Goal: Task Accomplishment & Management: Use online tool/utility

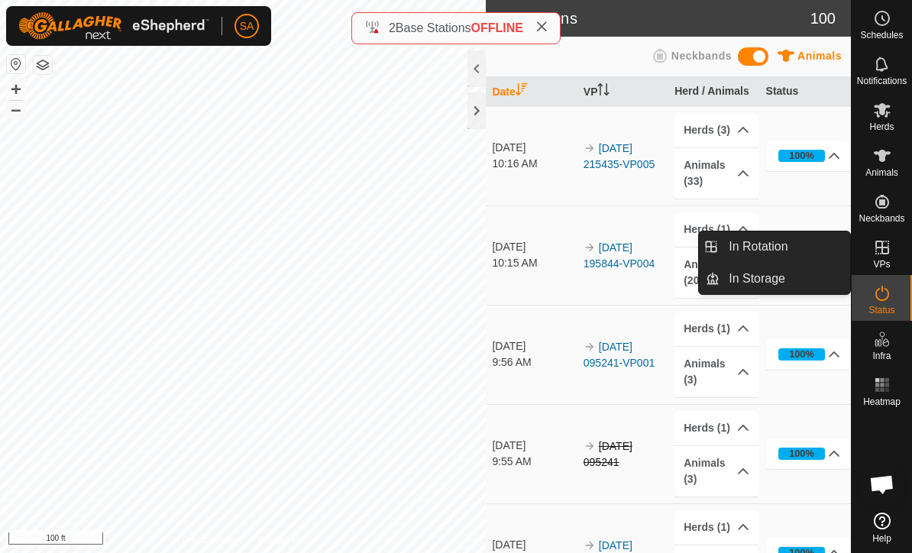
click at [779, 248] on span "In Rotation" at bounding box center [758, 247] width 59 height 18
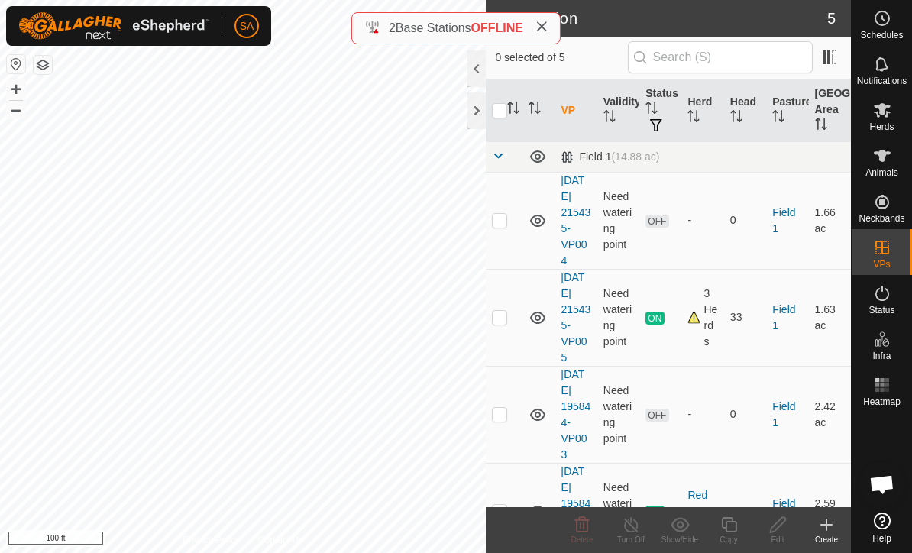
click at [506, 223] on p-checkbox at bounding box center [499, 220] width 15 height 12
click at [506, 225] on p-checkbox at bounding box center [499, 220] width 15 height 12
checkbox input "false"
click at [503, 321] on p-checkbox at bounding box center [499, 317] width 15 height 12
click at [503, 311] on p-checkbox at bounding box center [499, 317] width 15 height 12
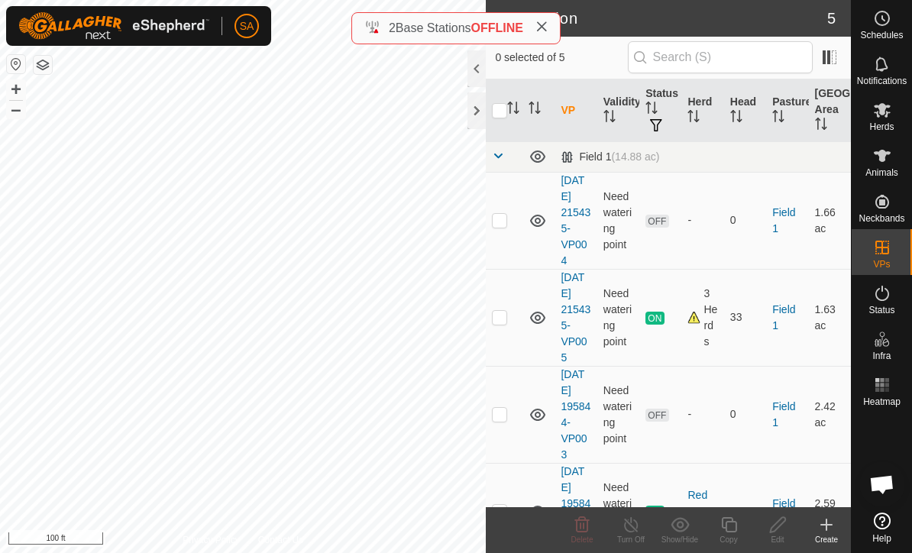
checkbox input "false"
click at [509, 403] on td at bounding box center [504, 414] width 37 height 97
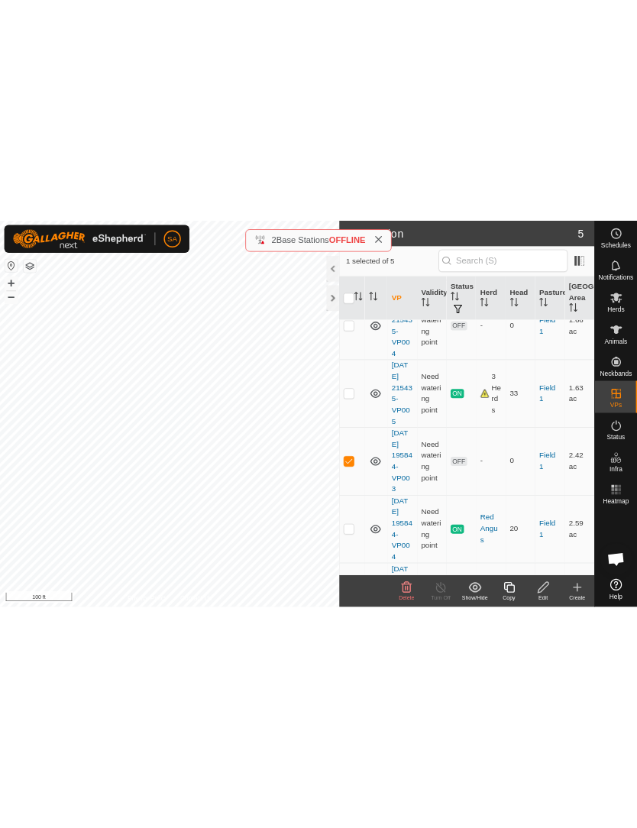
scroll to position [89, 0]
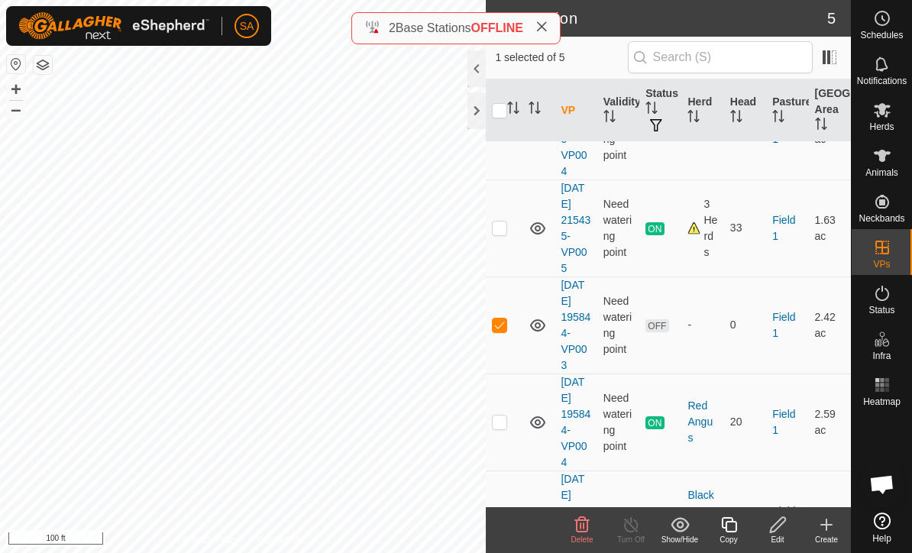
click at [502, 327] on p-checkbox at bounding box center [499, 325] width 15 height 12
checkbox input "false"
click at [500, 416] on p-checkbox at bounding box center [499, 422] width 15 height 12
checkbox input "true"
click at [732, 535] on div "Copy" at bounding box center [728, 539] width 49 height 11
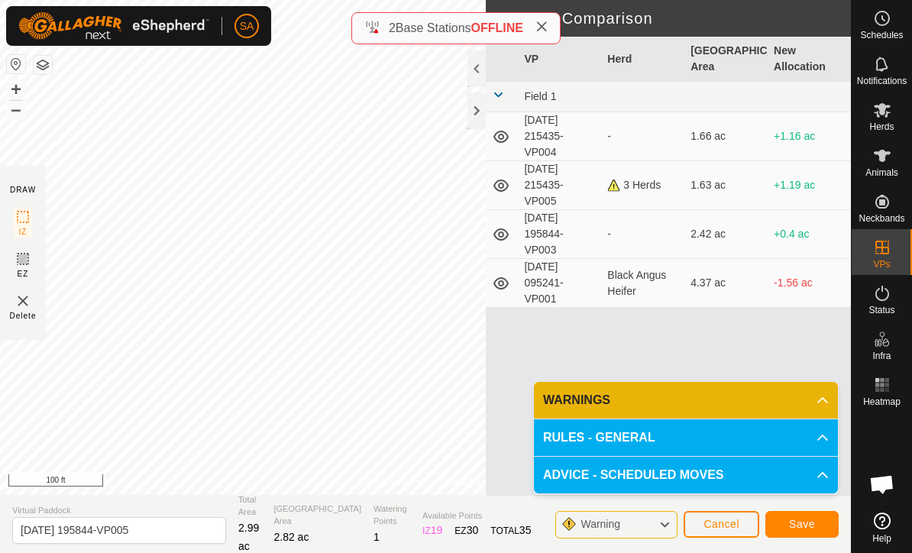
click at [799, 513] on button "Save" at bounding box center [802, 524] width 73 height 27
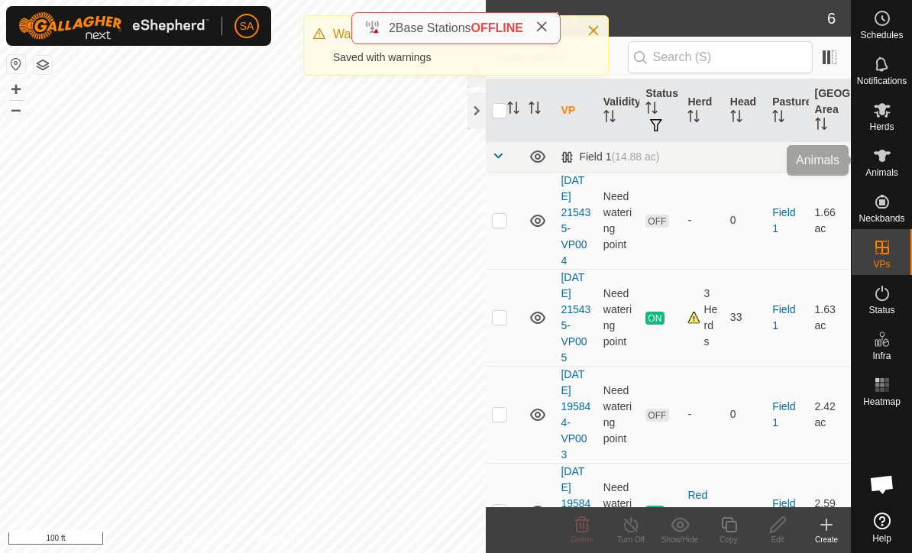
click at [882, 155] on icon at bounding box center [882, 156] width 17 height 12
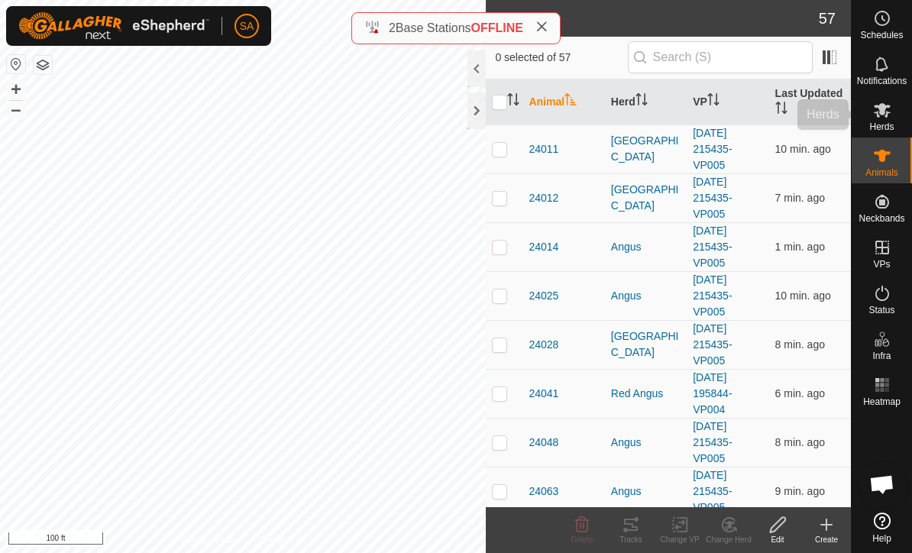
click at [891, 114] on icon at bounding box center [882, 110] width 18 height 18
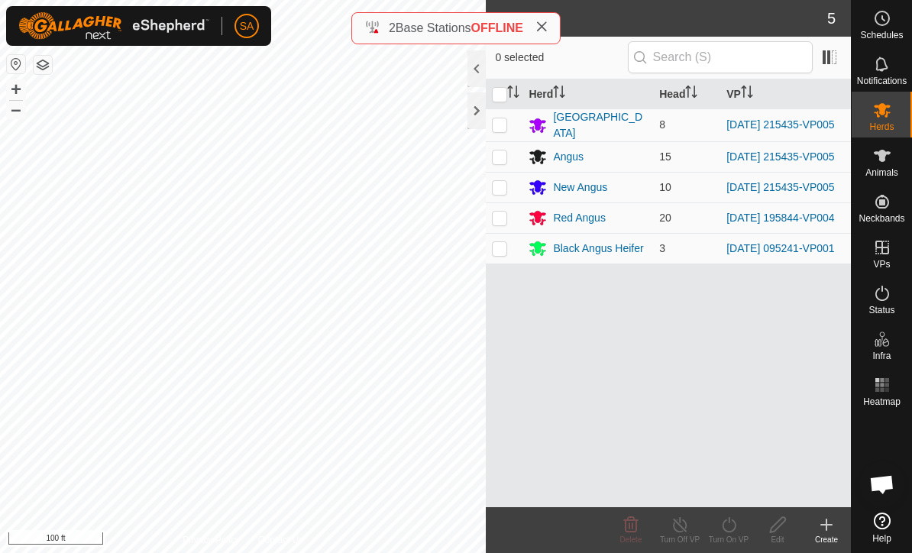
click at [503, 233] on td at bounding box center [504, 217] width 37 height 31
checkbox input "true"
click at [730, 521] on icon at bounding box center [729, 525] width 19 height 18
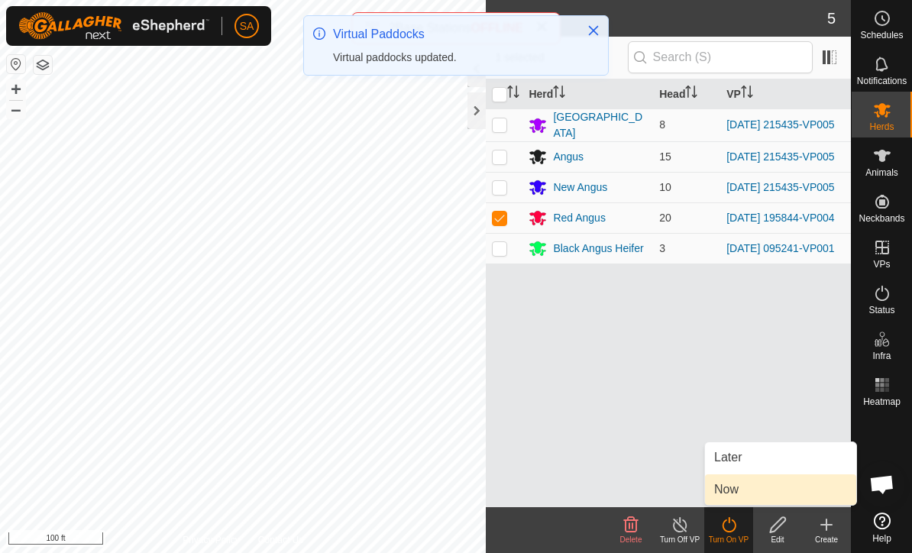
click at [758, 491] on link "Now" at bounding box center [780, 489] width 151 height 31
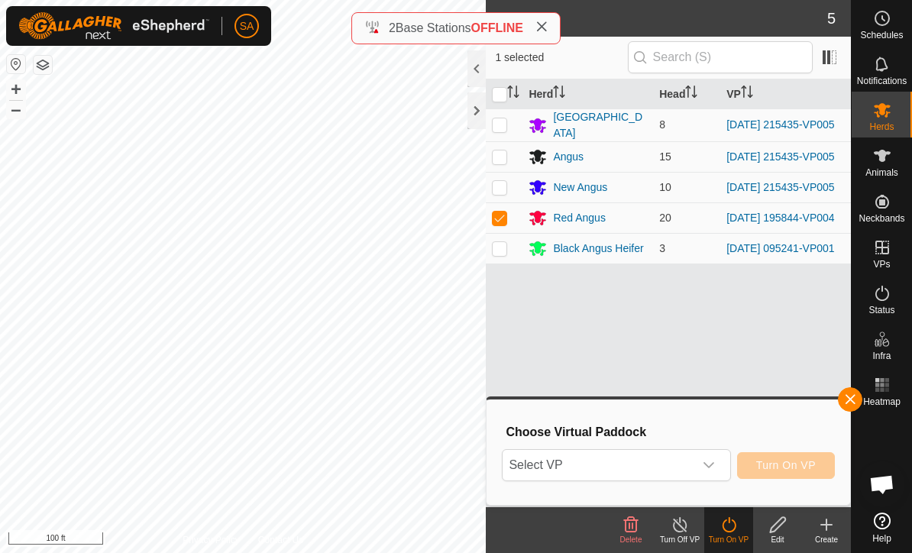
click at [670, 458] on span "Select VP" at bounding box center [598, 465] width 190 height 31
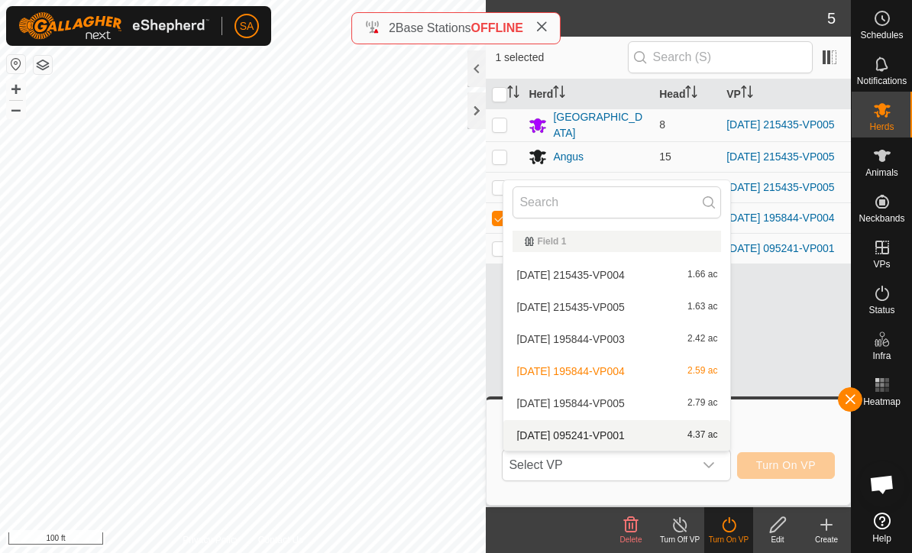
click at [683, 428] on div "2025-09-09 095241-VP001 4.37 ac" at bounding box center [617, 435] width 209 height 18
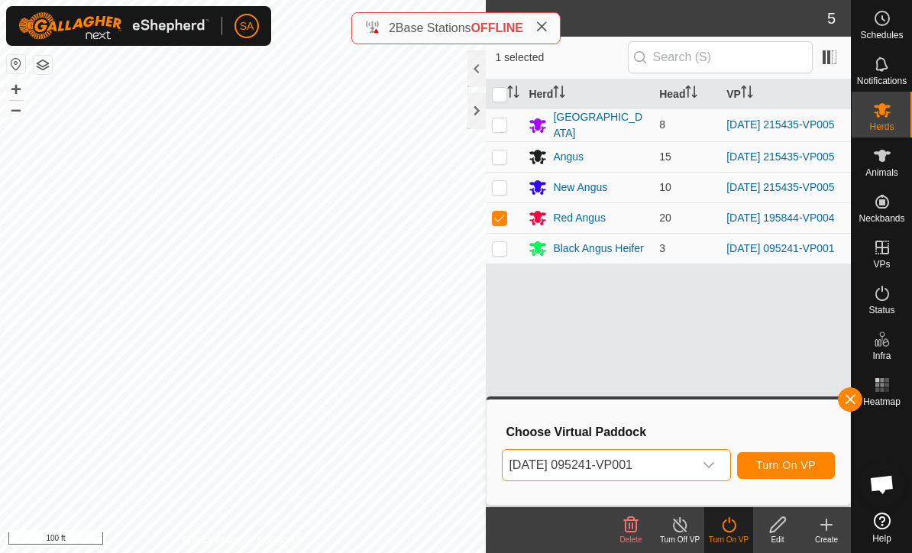
click at [689, 474] on span "2025-09-09 095241-VP001" at bounding box center [598, 465] width 190 height 31
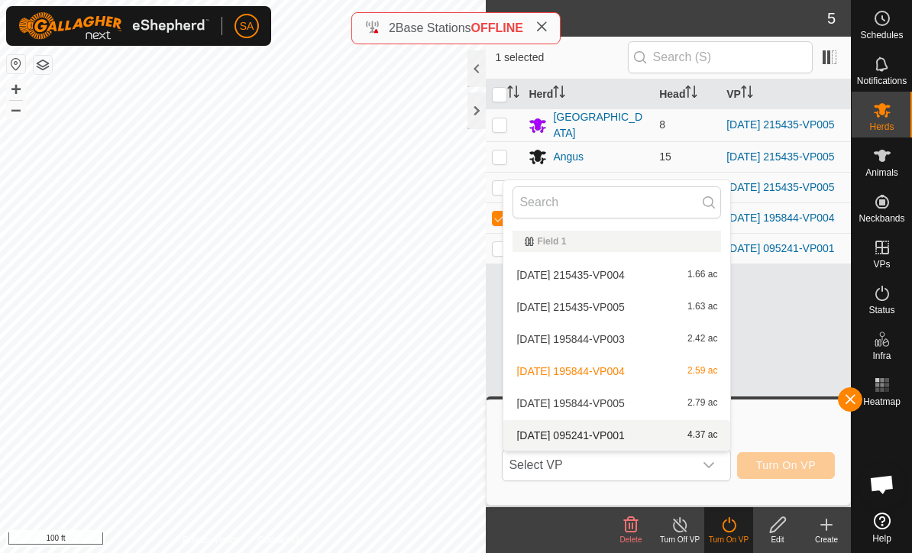
click at [646, 432] on div "2025-09-09 095241-VP001 4.37 ac" at bounding box center [617, 435] width 209 height 18
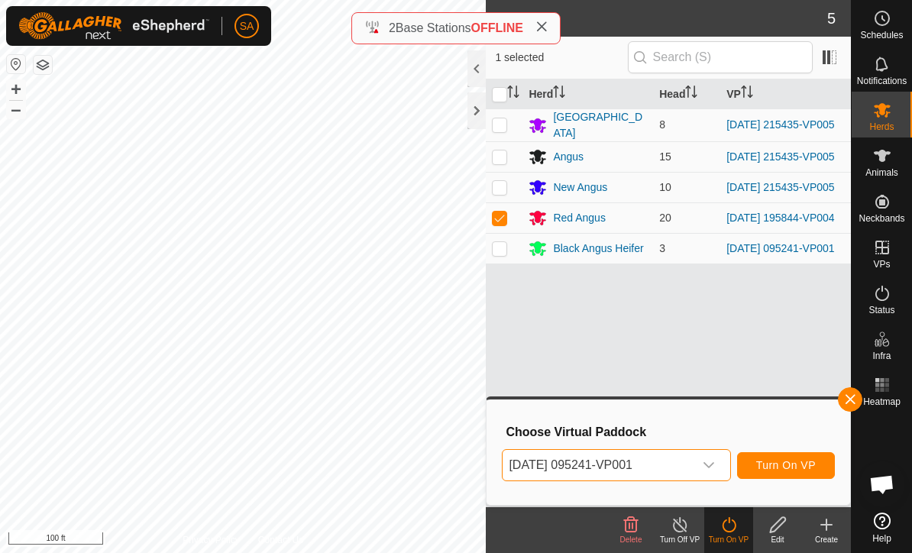
click at [691, 467] on span "2025-09-09 095241-VP001" at bounding box center [598, 465] width 190 height 31
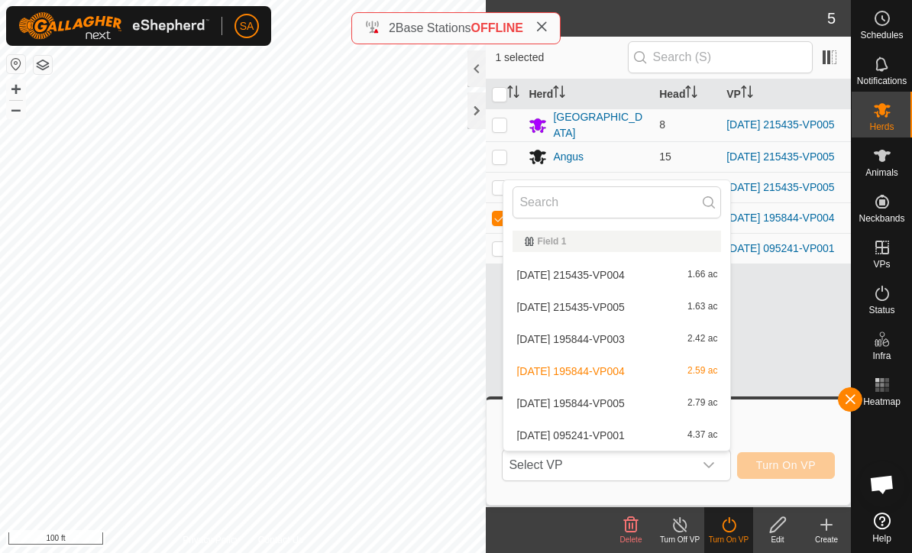
click at [685, 438] on div "2025-09-09 095241-VP001 4.37 ac" at bounding box center [617, 435] width 209 height 18
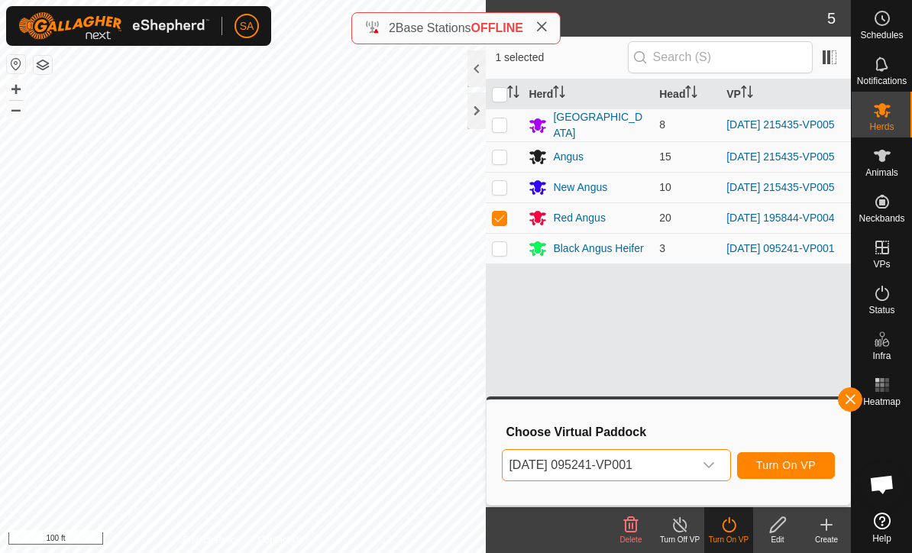
click at [672, 456] on span "2025-09-09 095241-VP001" at bounding box center [598, 465] width 190 height 31
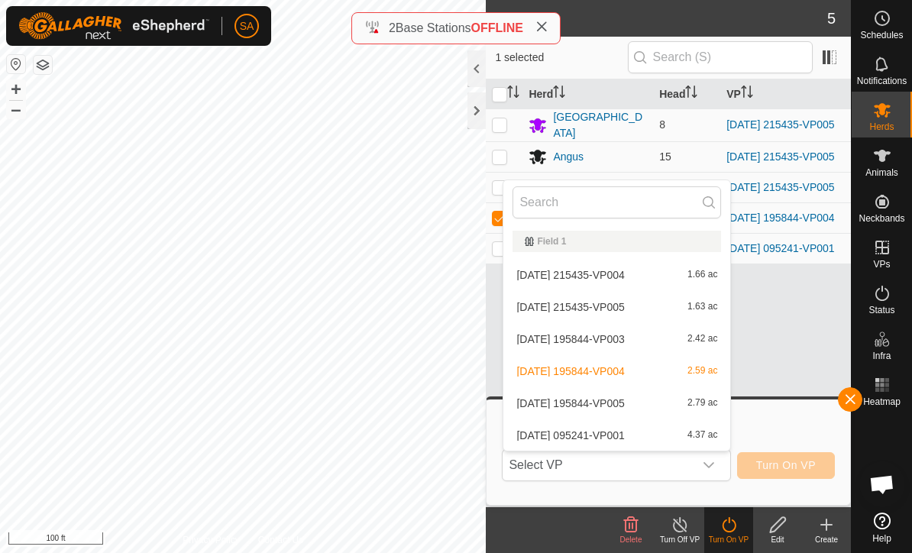
click at [696, 336] on span "2.42 ac" at bounding box center [703, 339] width 30 height 11
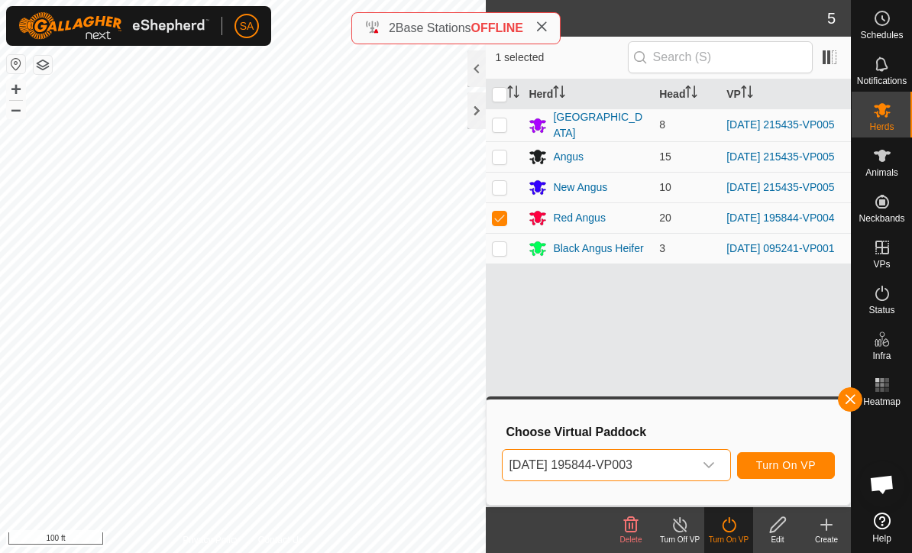
click at [672, 464] on span "2025-09-08 195844-VP003" at bounding box center [598, 465] width 190 height 31
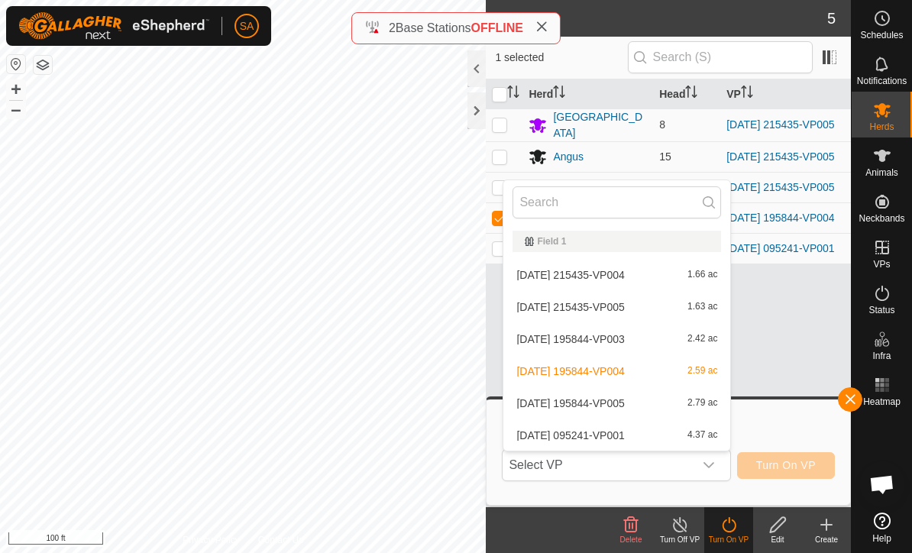
click at [703, 342] on span "2.42 ac" at bounding box center [703, 339] width 30 height 11
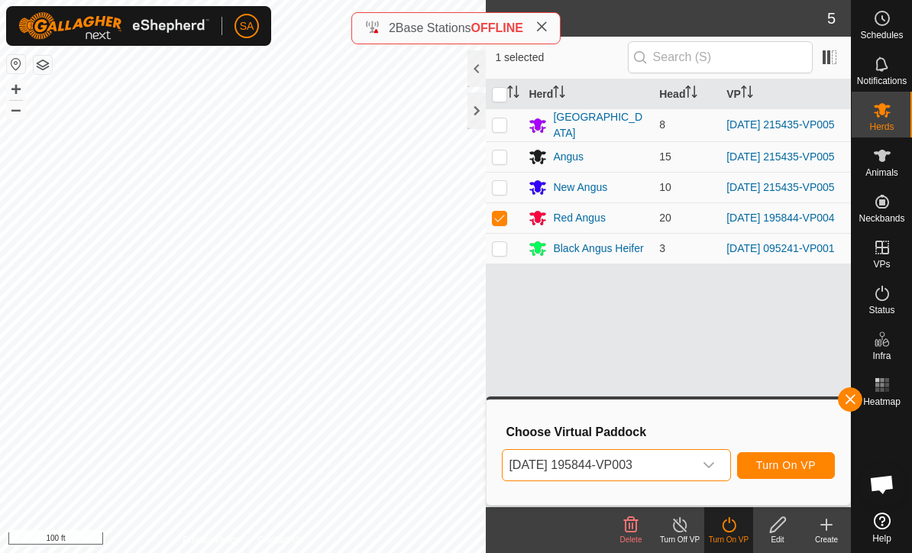
click at [693, 465] on span "2025-09-08 195844-VP003" at bounding box center [598, 465] width 190 height 31
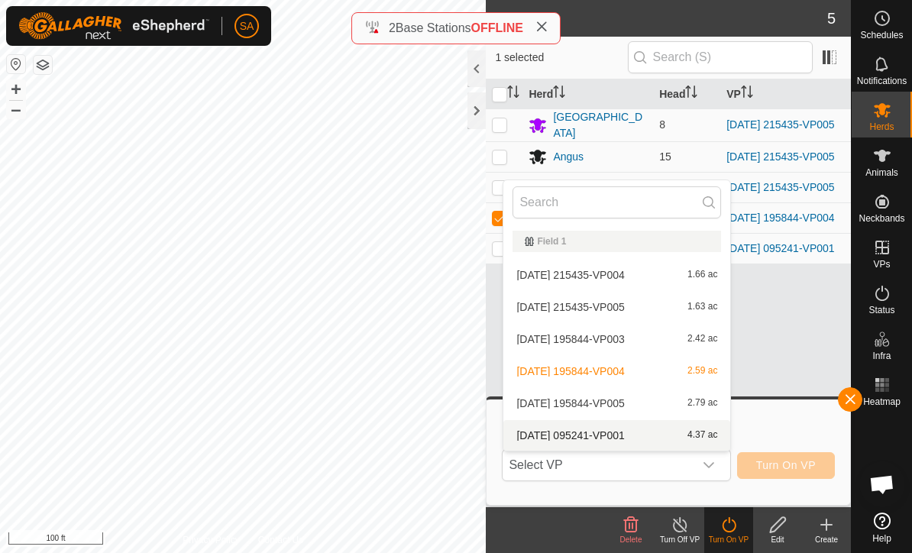
click at [701, 436] on span "4.37 ac" at bounding box center [703, 435] width 30 height 11
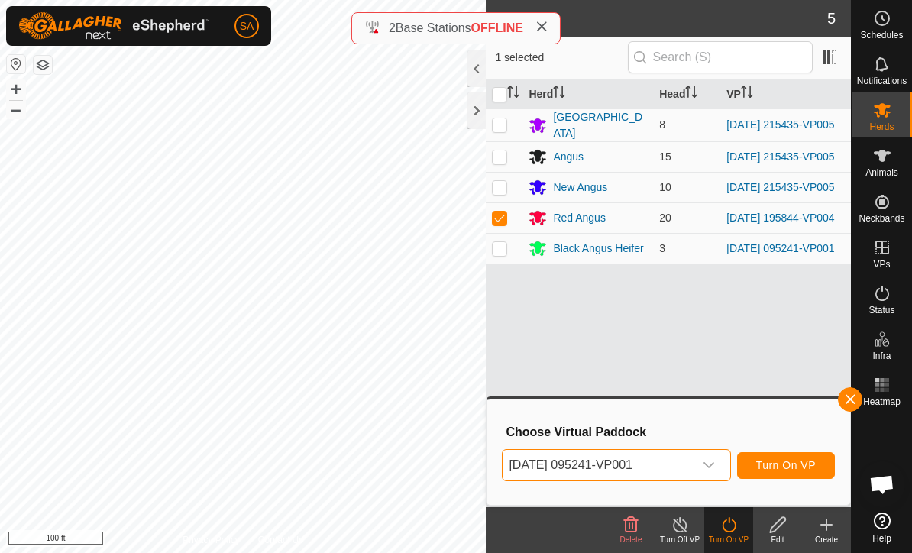
click at [692, 461] on span "2025-09-09 095241-VP001" at bounding box center [598, 465] width 190 height 31
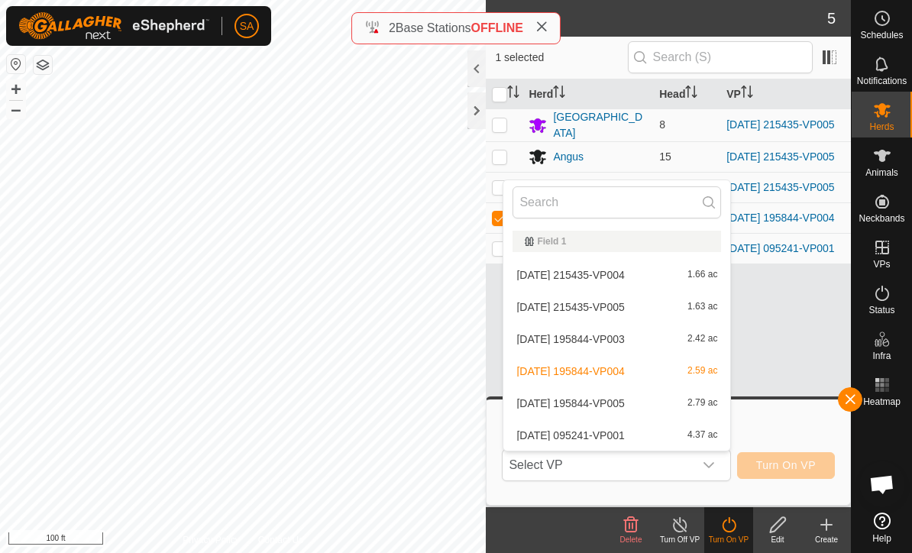
click at [678, 402] on div "2025-09-08 195844-VP005 2.79 ac" at bounding box center [617, 403] width 209 height 18
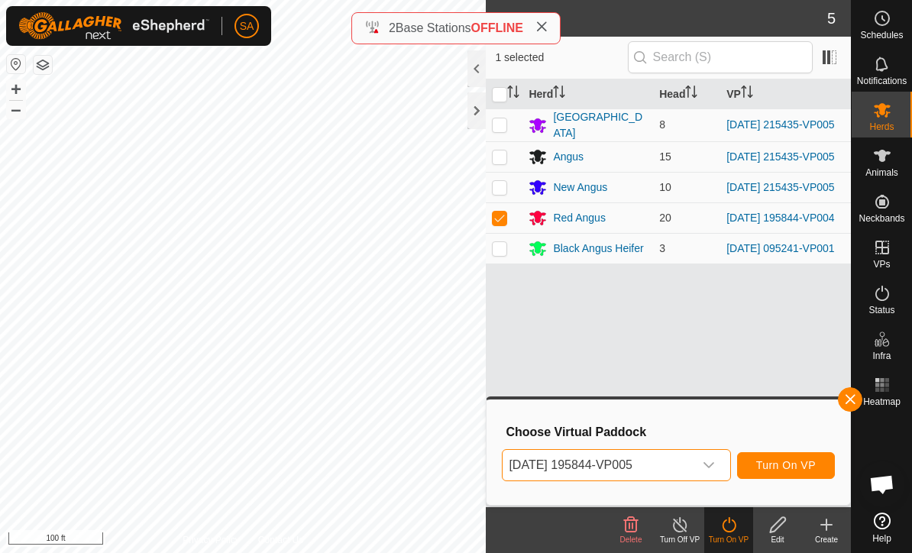
click at [790, 466] on span "Turn On VP" at bounding box center [786, 465] width 60 height 12
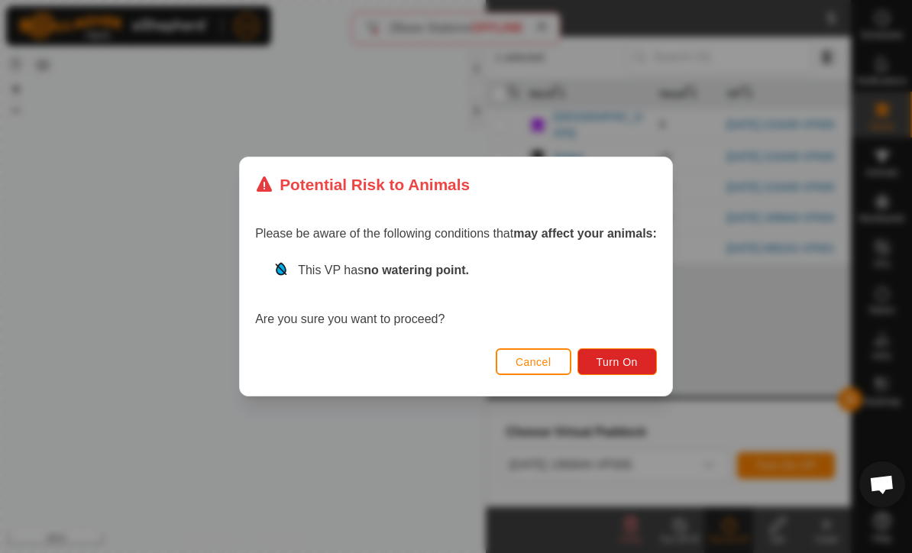
click at [630, 356] on span "Turn On" at bounding box center [617, 362] width 41 height 12
